Goal: Transaction & Acquisition: Subscribe to service/newsletter

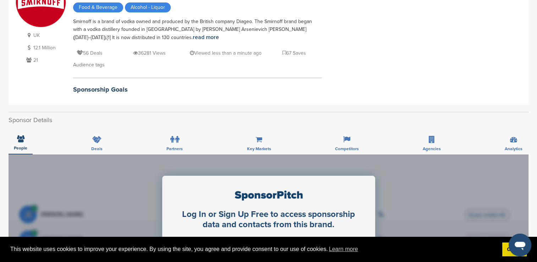
scroll to position [69, 0]
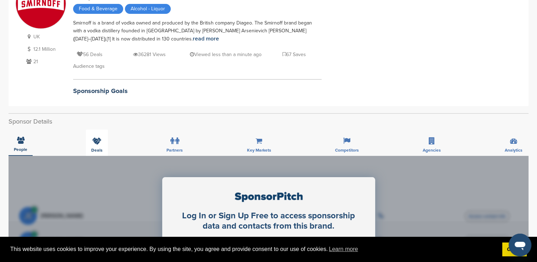
click at [27, 147] on span "Deals" at bounding box center [20, 149] width 13 height 4
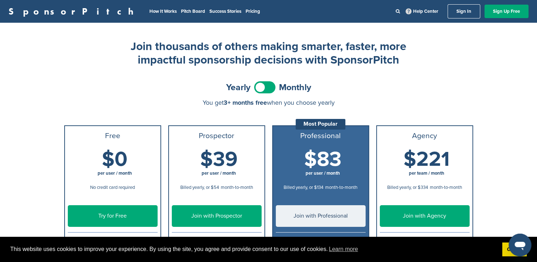
drag, startPoint x: 0, startPoint y: 0, endPoint x: 82, endPoint y: 208, distance: 223.8
click at [82, 208] on link "Try for Free" at bounding box center [113, 216] width 90 height 22
